Goal: Book appointment/travel/reservation

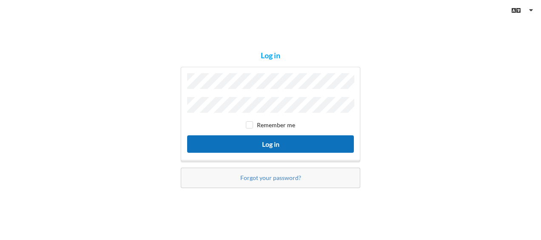
click at [238, 137] on button "Log in" at bounding box center [270, 143] width 167 height 17
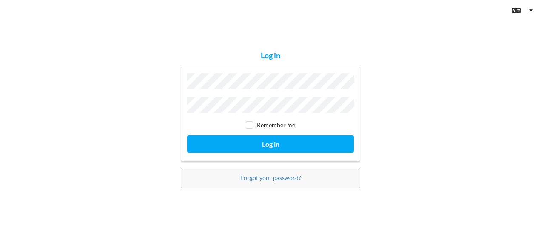
click at [187, 135] on button "Log in" at bounding box center [270, 143] width 167 height 17
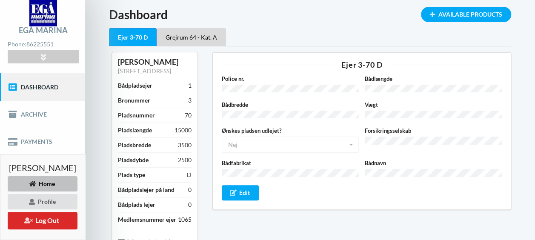
scroll to position [34, 0]
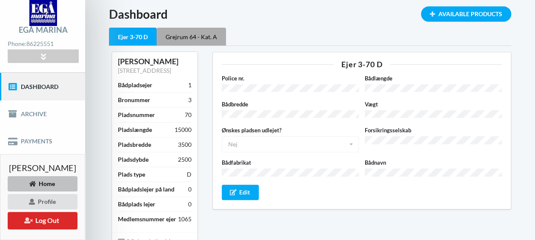
click at [189, 38] on div "Grejrum 64 - Kat. A" at bounding box center [191, 37] width 69 height 18
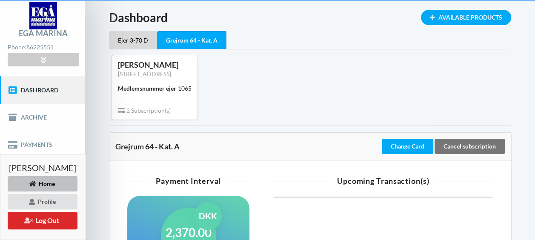
scroll to position [34, 0]
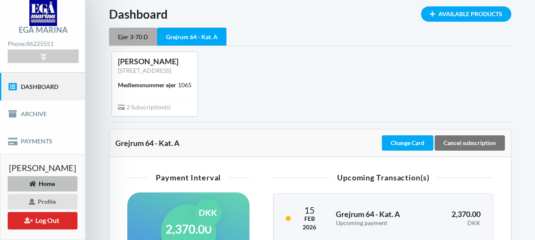
click at [131, 33] on div "Ejer 3-70 D" at bounding box center [133, 37] width 48 height 18
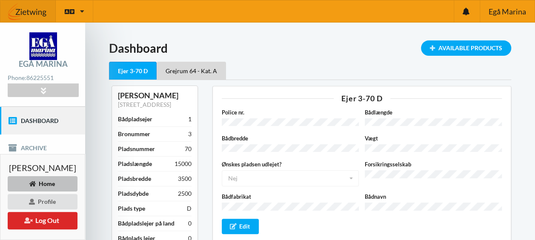
click at [25, 10] on img at bounding box center [27, 12] width 55 height 26
click at [42, 88] on icon at bounding box center [43, 90] width 10 height 7
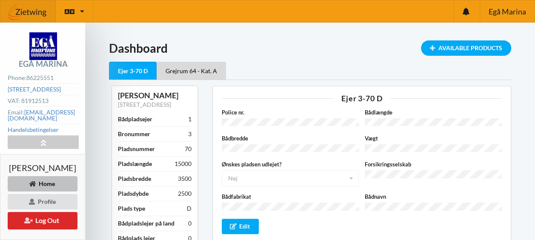
click at [48, 181] on div "Home" at bounding box center [43, 183] width 70 height 15
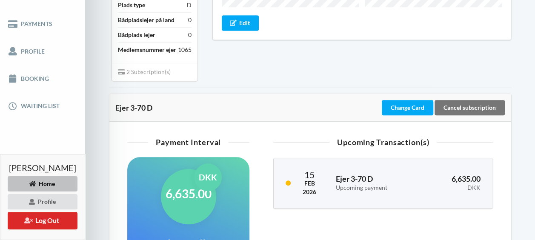
scroll to position [204, 0]
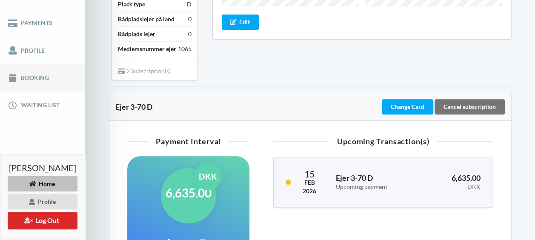
click at [26, 80] on link "Booking" at bounding box center [42, 77] width 85 height 27
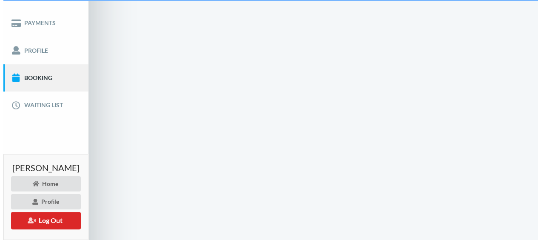
scroll to position [88, 0]
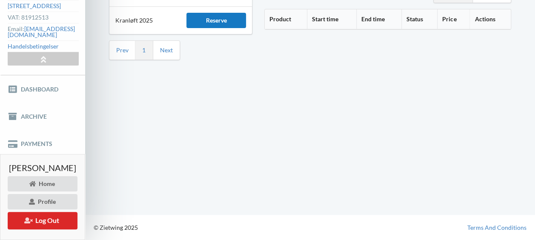
click at [209, 13] on div "Reserve" at bounding box center [215, 20] width 59 height 15
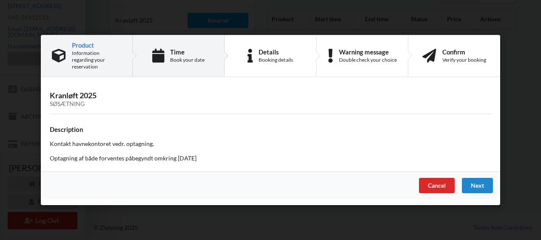
click at [194, 52] on div "Time" at bounding box center [187, 52] width 34 height 7
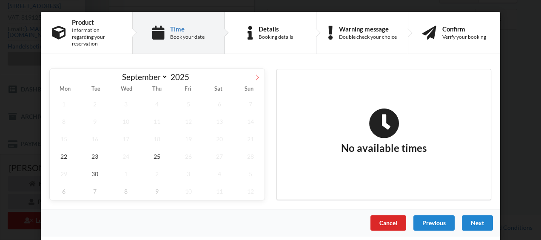
click at [259, 74] on icon at bounding box center [258, 77] width 6 height 6
select select "9"
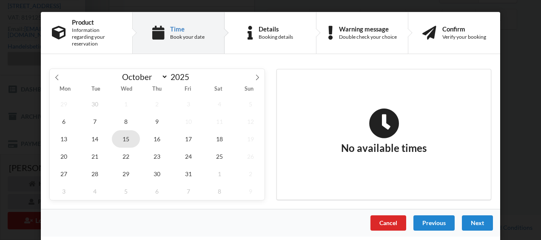
click at [126, 132] on span "15" at bounding box center [126, 138] width 28 height 17
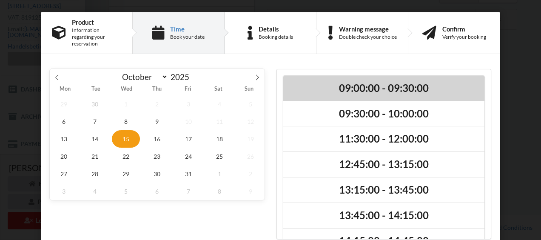
click at [389, 82] on h2 "09:00:00 - 09:30:00" at bounding box center [383, 88] width 189 height 13
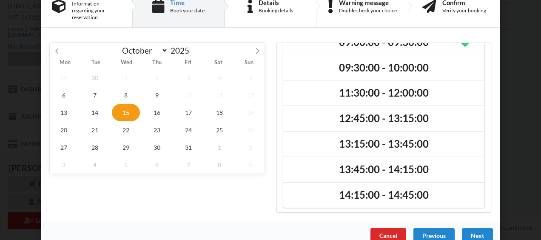
scroll to position [34, 0]
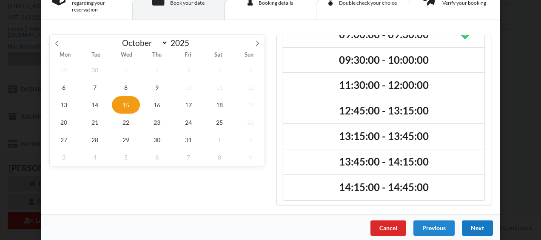
click at [480, 220] on div "Next" at bounding box center [477, 227] width 31 height 15
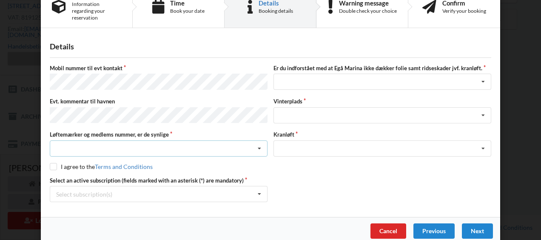
click at [258, 141] on icon at bounding box center [259, 149] width 13 height 16
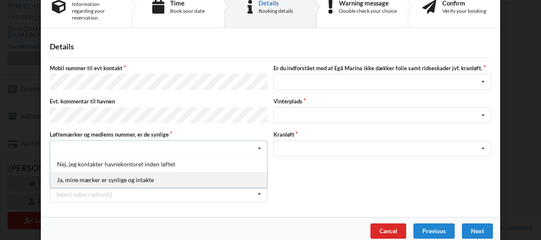
click at [92, 172] on div "Ja, mine mærker er synlige og intakte" at bounding box center [158, 180] width 217 height 16
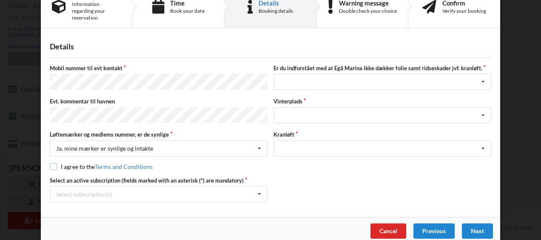
click at [50, 163] on input "checkbox" at bounding box center [53, 166] width 7 height 7
checkbox input "true"
click at [258, 186] on icon at bounding box center [259, 194] width 13 height 16
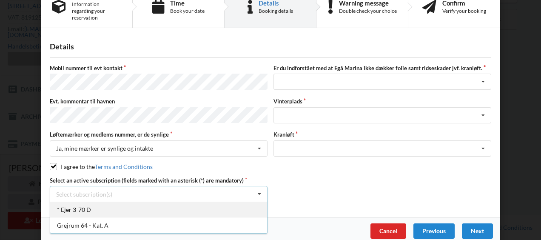
click at [84, 202] on div "* Ejer 3-70 D" at bounding box center [158, 210] width 217 height 16
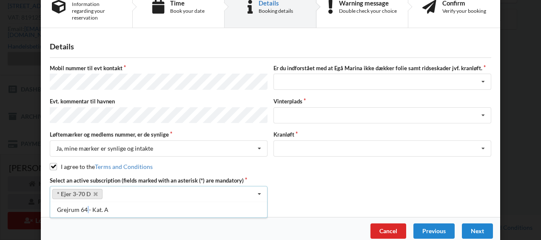
click at [84, 202] on div "Grejrum 64 - Kat. A" at bounding box center [158, 210] width 217 height 16
click at [480, 74] on icon at bounding box center [483, 82] width 13 height 16
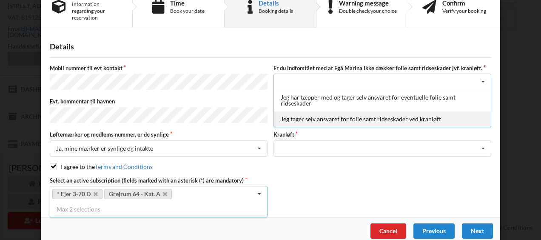
click at [409, 111] on div "Jeg tager selv ansvaret for folie samt ridseskader ved kranløft" at bounding box center [382, 119] width 217 height 16
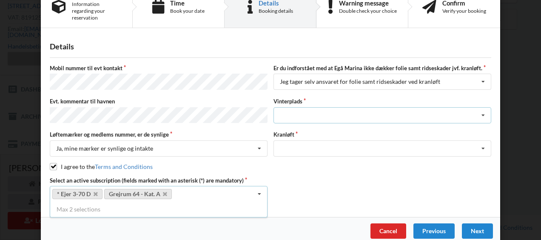
click at [482, 108] on icon at bounding box center [483, 116] width 13 height 16
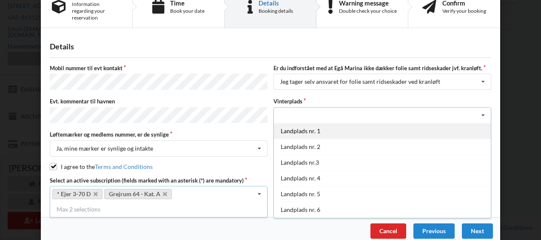
click at [310, 126] on div "Landplads nr. 1" at bounding box center [382, 131] width 217 height 16
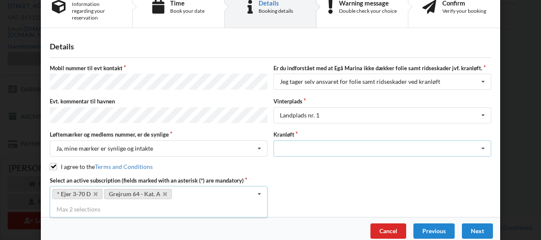
click at [482, 141] on icon at bounding box center [483, 149] width 13 height 16
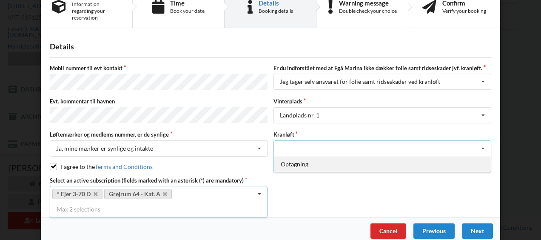
click at [325, 156] on div "Optagning" at bounding box center [382, 164] width 217 height 16
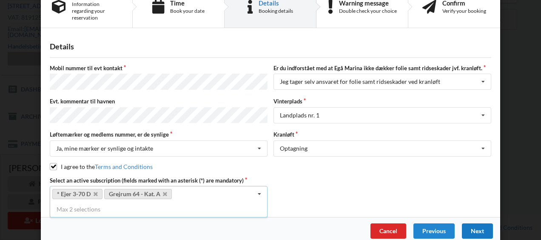
click at [478, 223] on div "Next" at bounding box center [477, 230] width 31 height 15
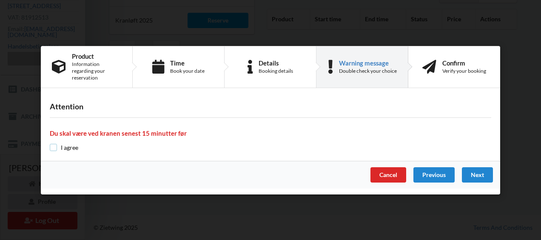
click at [52, 144] on input "checkbox" at bounding box center [53, 147] width 7 height 7
checkbox input "true"
click at [479, 172] on div "Next" at bounding box center [477, 174] width 31 height 15
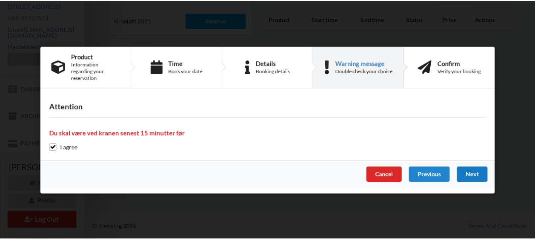
scroll to position [0, 0]
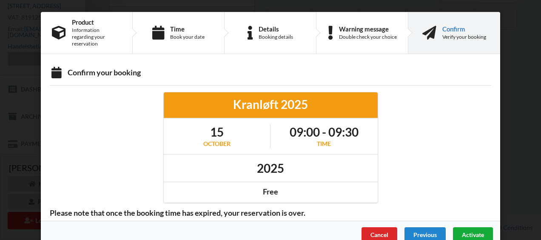
click at [467, 231] on span "Activate" at bounding box center [473, 234] width 22 height 7
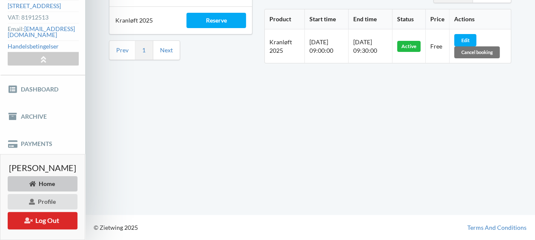
click at [58, 185] on div "Home" at bounding box center [43, 183] width 70 height 15
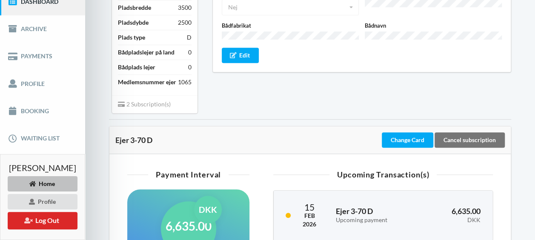
scroll to position [173, 0]
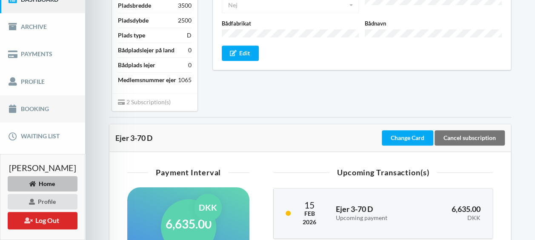
click at [31, 112] on link "Booking" at bounding box center [42, 108] width 85 height 27
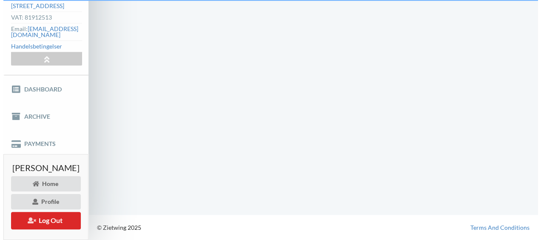
scroll to position [88, 0]
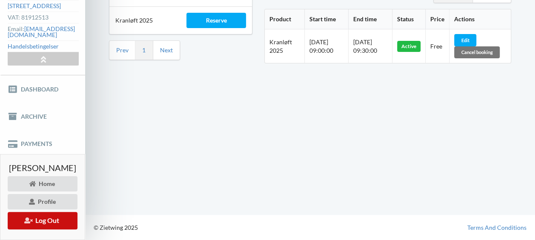
click at [61, 221] on button "Log Out" at bounding box center [43, 220] width 70 height 17
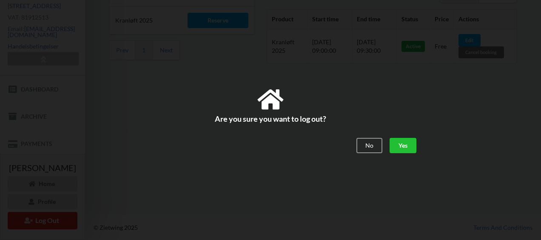
click at [404, 142] on div "Yes" at bounding box center [403, 145] width 27 height 15
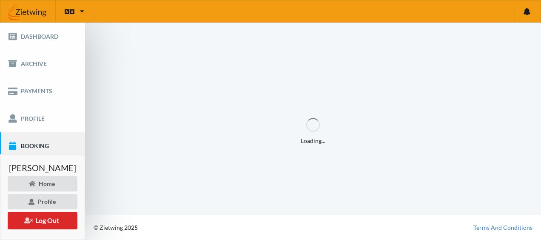
scroll to position [0, 0]
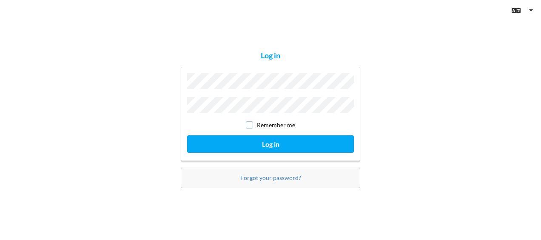
click at [250, 124] on input "checkbox" at bounding box center [249, 124] width 7 height 7
checkbox input "true"
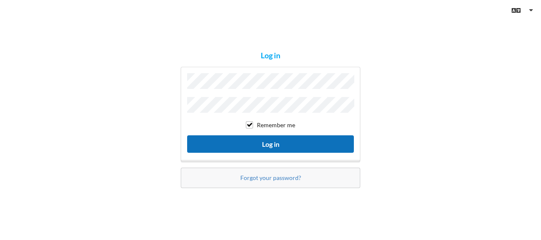
click at [254, 145] on button "Log in" at bounding box center [270, 143] width 167 height 17
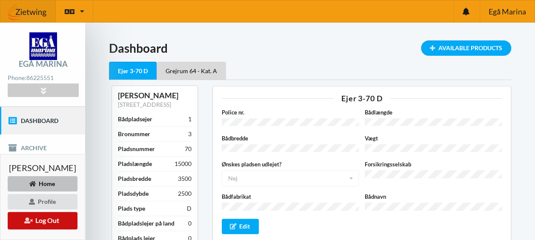
click at [53, 221] on button "Log Out" at bounding box center [43, 220] width 70 height 17
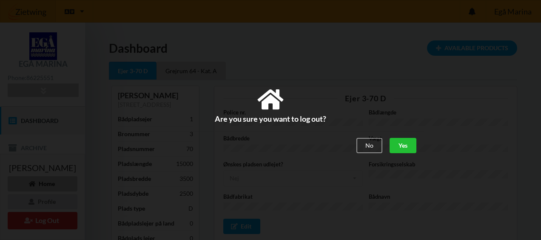
click at [397, 144] on div "Yes" at bounding box center [403, 145] width 27 height 15
